Goal: Transaction & Acquisition: Subscribe to service/newsletter

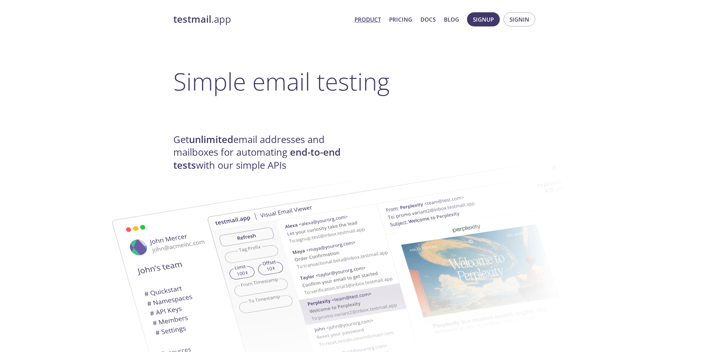
click at [480, 22] on span "Signup" at bounding box center [483, 20] width 21 height 10
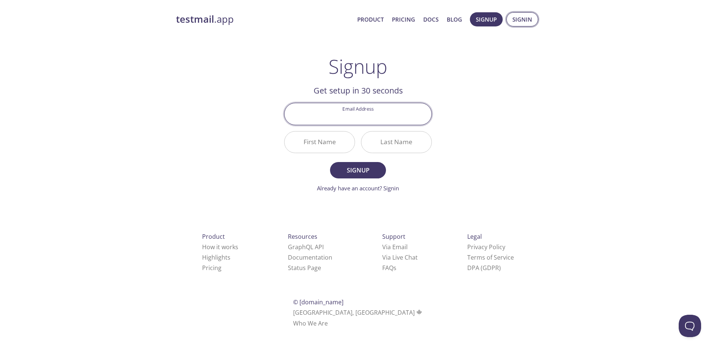
click at [521, 17] on span "Signin" at bounding box center [522, 20] width 20 height 10
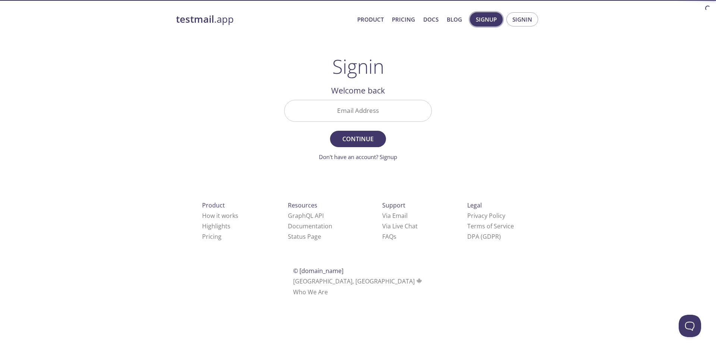
click at [488, 22] on span "Signup" at bounding box center [486, 20] width 21 height 10
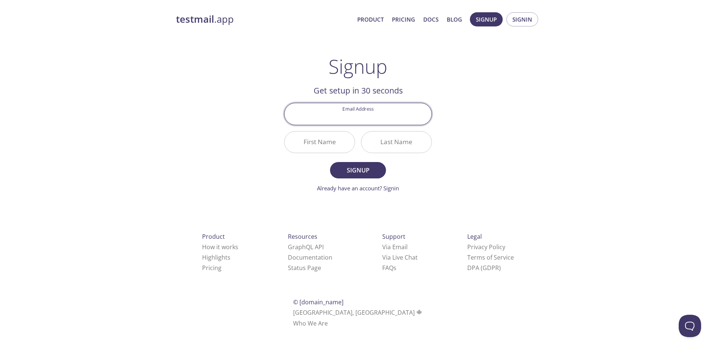
click at [529, 10] on div "testmail .app Product Pricing Docs Blog Signup Signin" at bounding box center [358, 19] width 364 height 24
click at [514, 28] on span "Signup Signin" at bounding box center [504, 19] width 72 height 18
click at [521, 22] on span "Signin" at bounding box center [522, 20] width 20 height 10
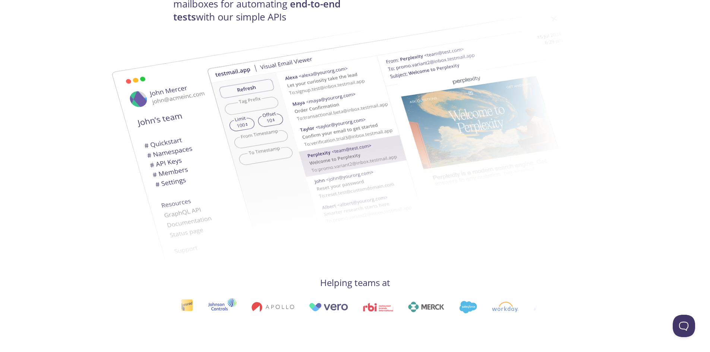
scroll to position [149, 0]
